Goal: Find specific page/section: Find specific page/section

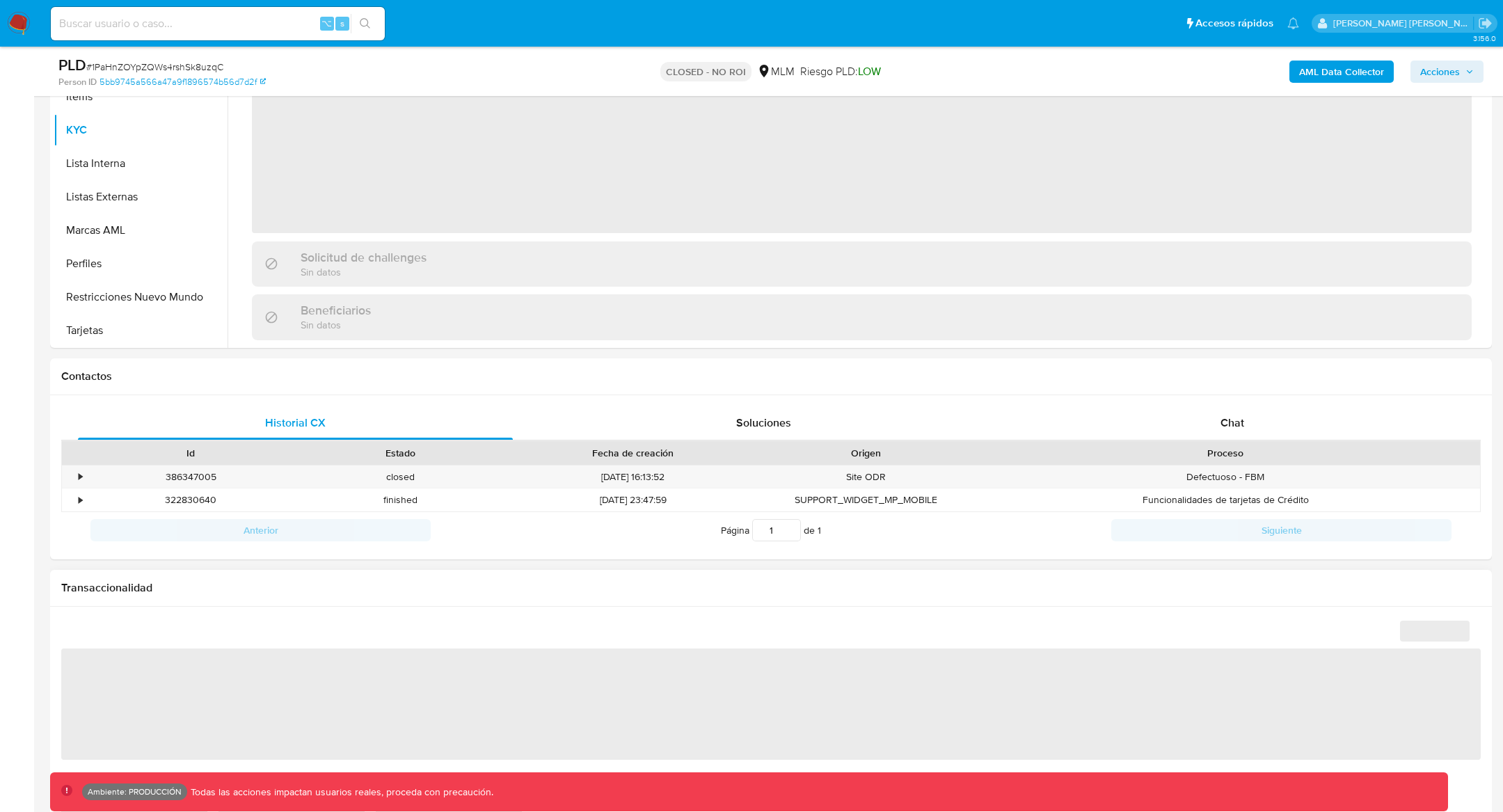
scroll to position [580, 0]
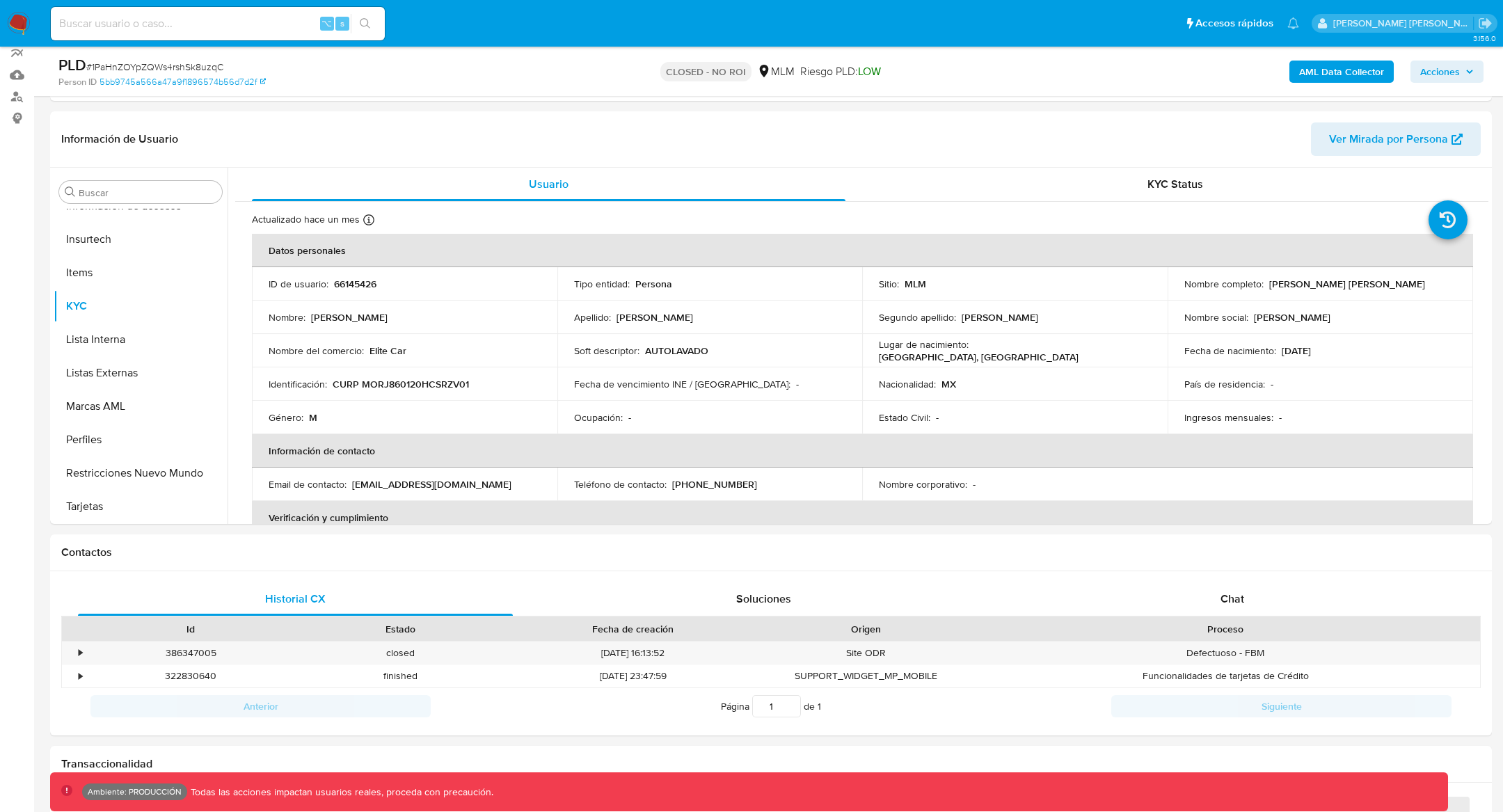
select select "10"
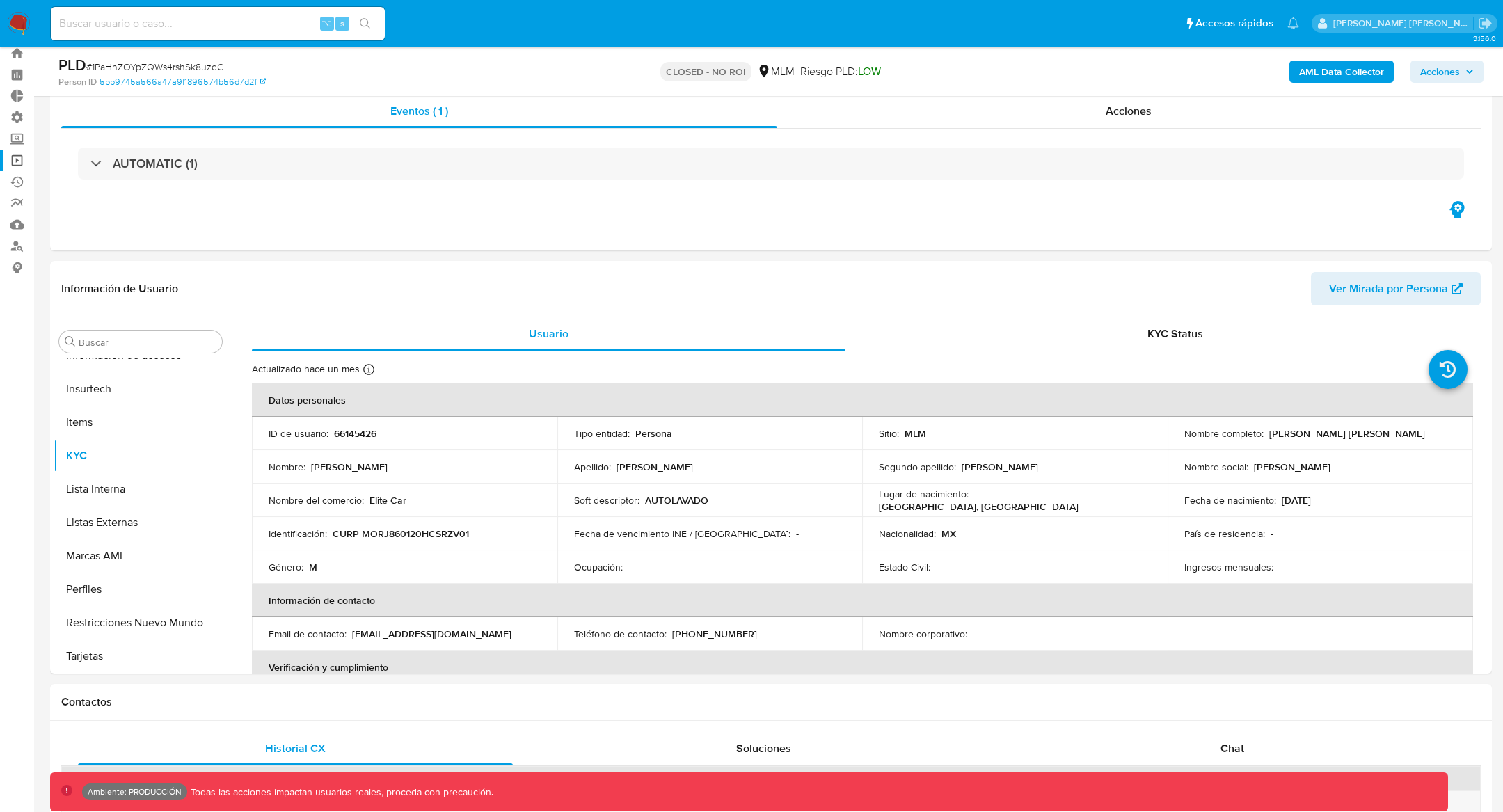
scroll to position [26, 0]
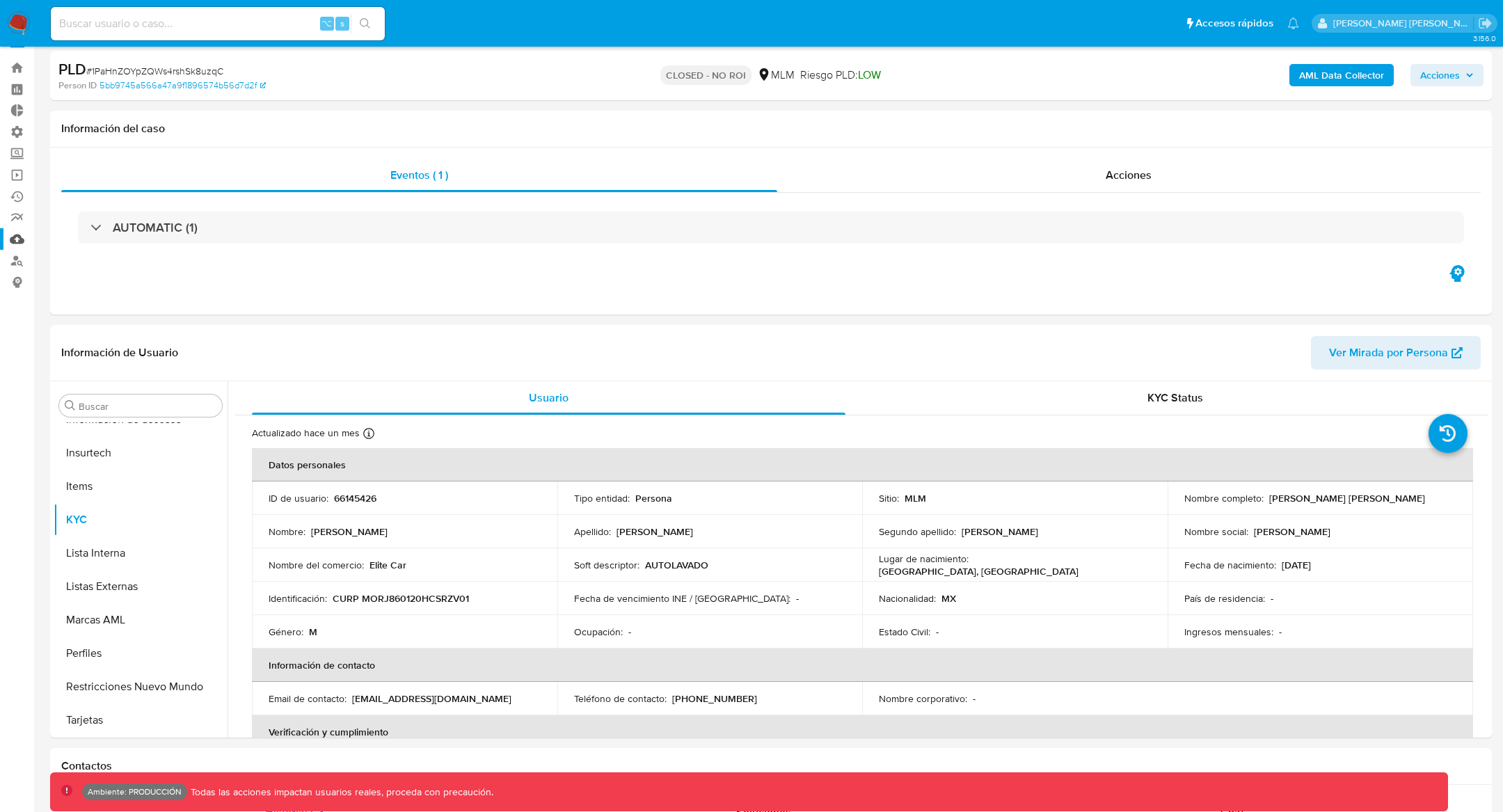
click at [16, 234] on link "Mulan" at bounding box center [82, 239] width 165 height 22
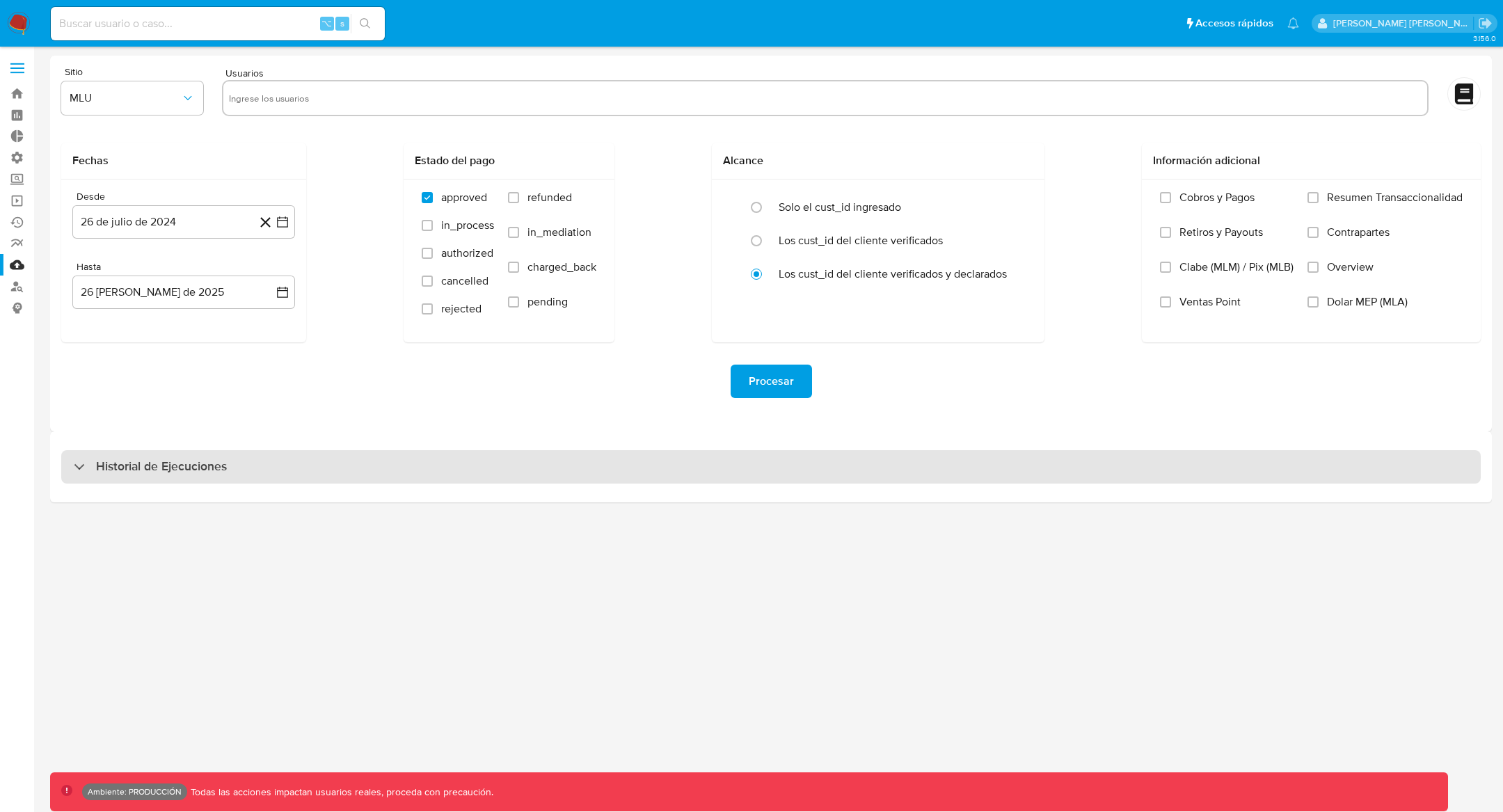
click at [70, 473] on div "Historial de Ejecuciones" at bounding box center [771, 467] width 1420 height 34
select select "10"
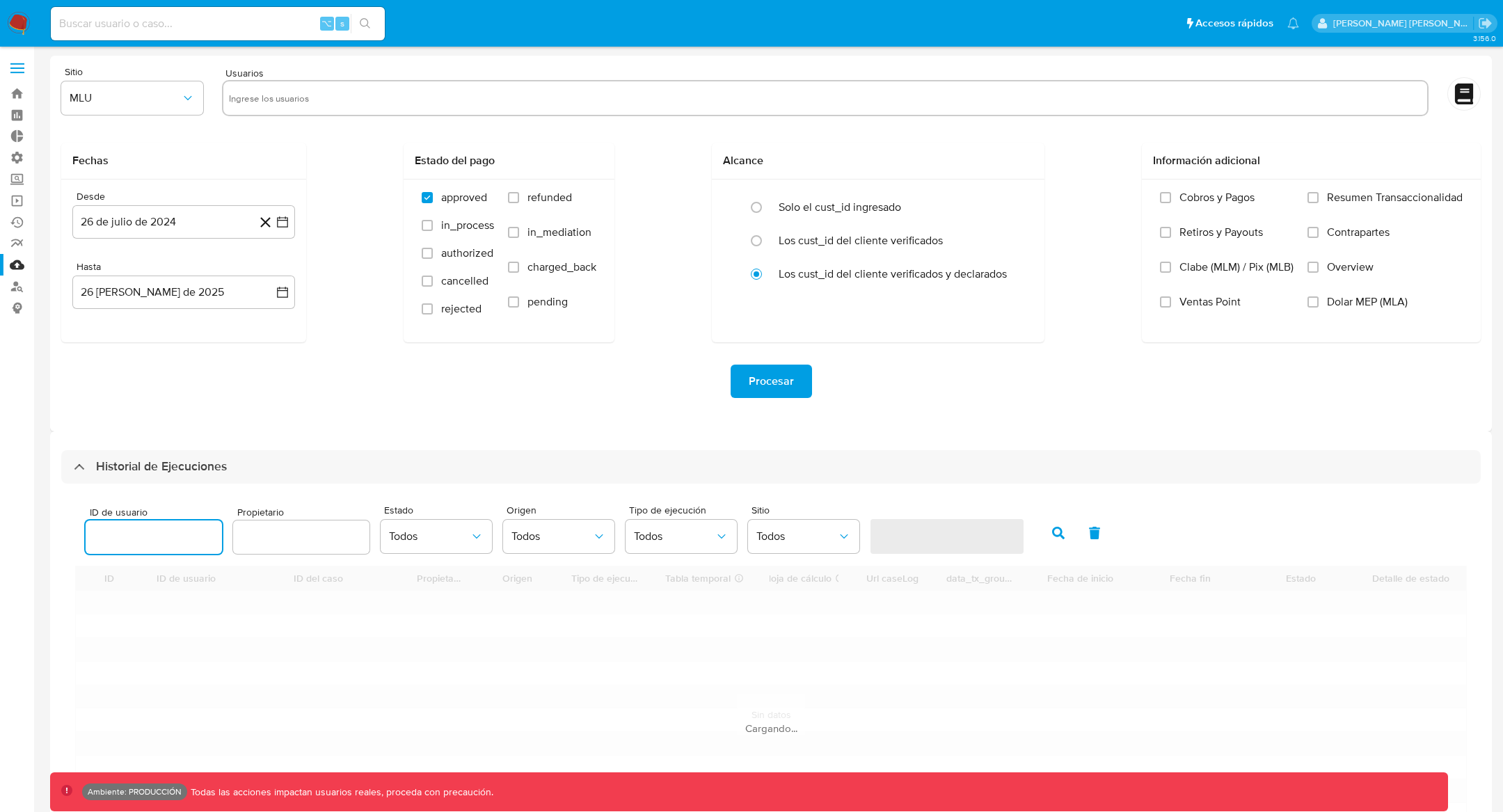
click at [153, 539] on input "number" at bounding box center [154, 537] width 137 height 18
type input "610026572"
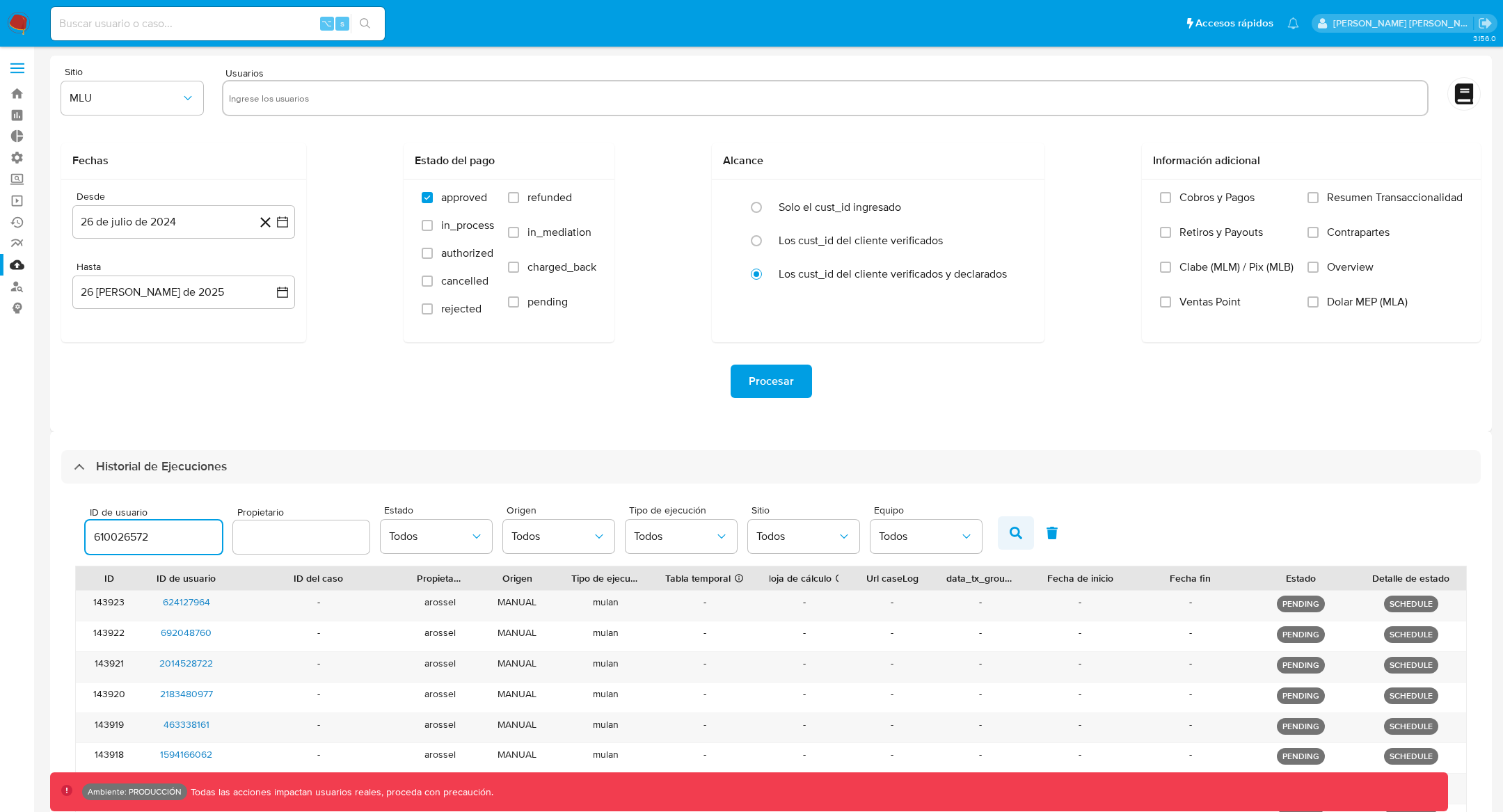
click at [1003, 539] on button "button" at bounding box center [1015, 533] width 36 height 34
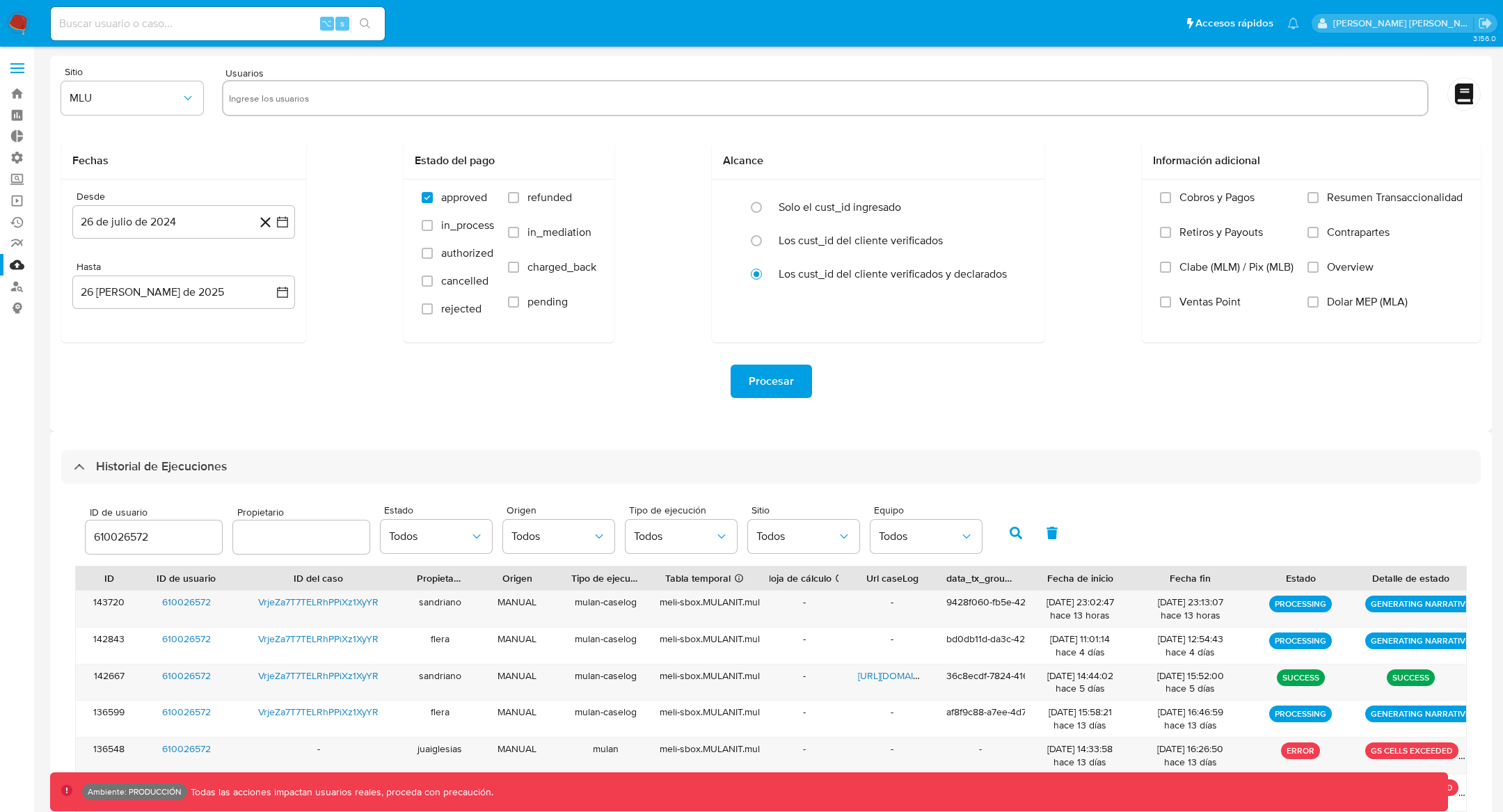
scroll to position [8, 0]
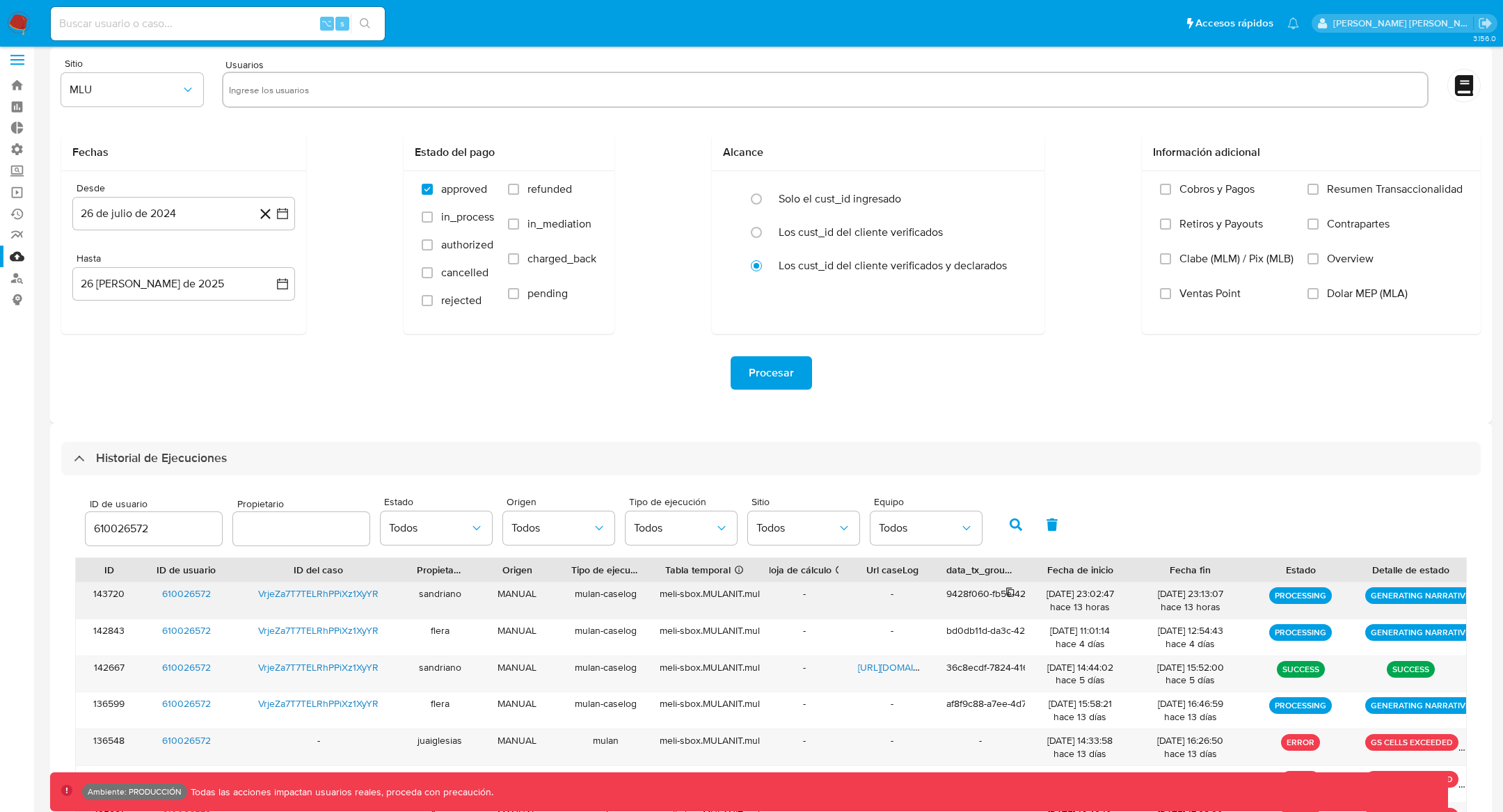
click at [1009, 593] on icon at bounding box center [1010, 592] width 10 height 10
